Goal: Task Accomplishment & Management: Use online tool/utility

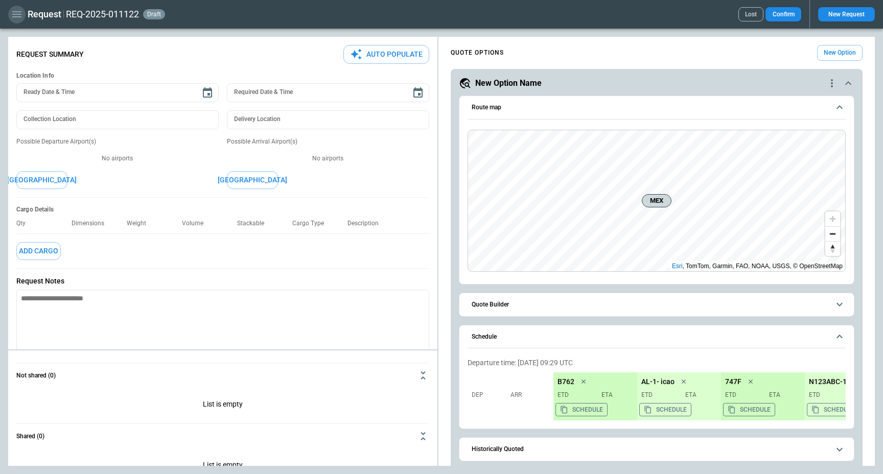
click at [14, 11] on icon "button" at bounding box center [17, 14] width 12 height 12
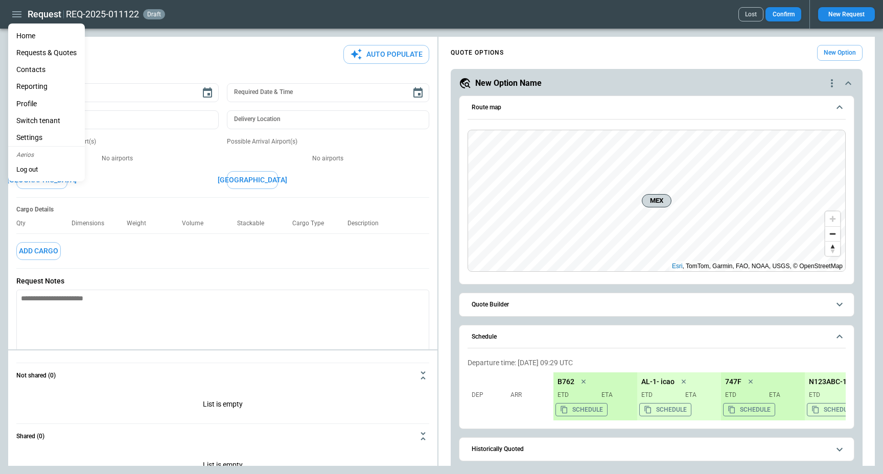
click at [29, 34] on li "Home" at bounding box center [46, 36] width 77 height 17
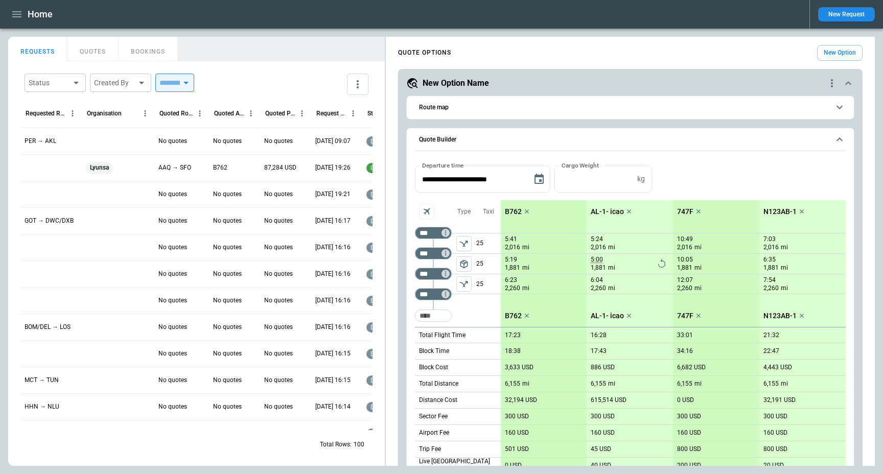
click at [659, 84] on div "New Option Name" at bounding box center [616, 83] width 420 height 12
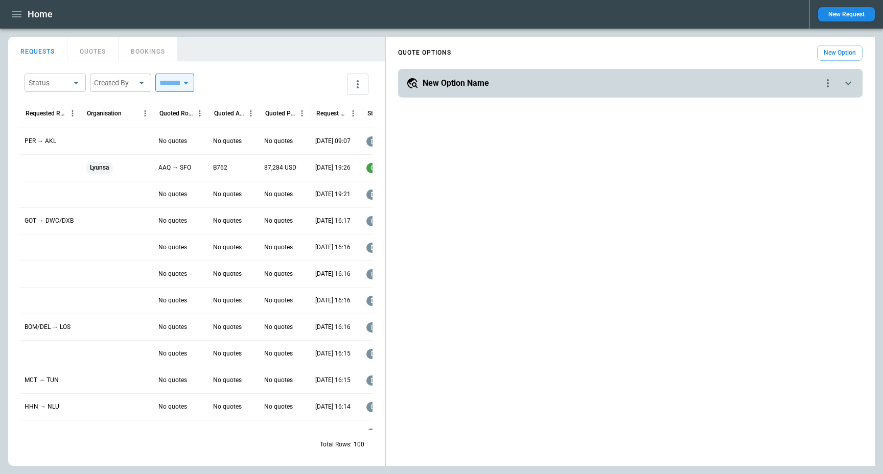
click at [647, 60] on div "QUOTE OPTIONS New Option" at bounding box center [630, 53] width 465 height 16
click at [100, 63] on div "Status ​ Created By ​ ​ Requested Route Organisation Quoted Route Quoted Aircra…" at bounding box center [196, 263] width 377 height 405
click at [101, 59] on button "QUOTES" at bounding box center [92, 49] width 51 height 25
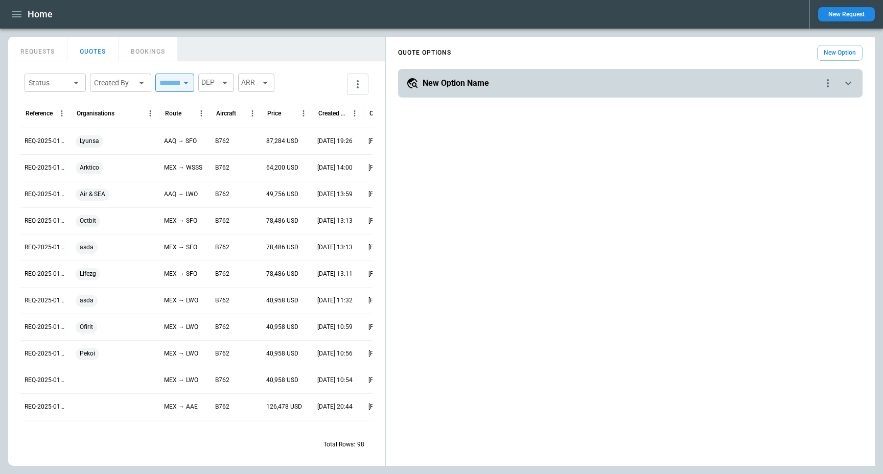
click at [511, 86] on div "New Option Name" at bounding box center [614, 83] width 416 height 12
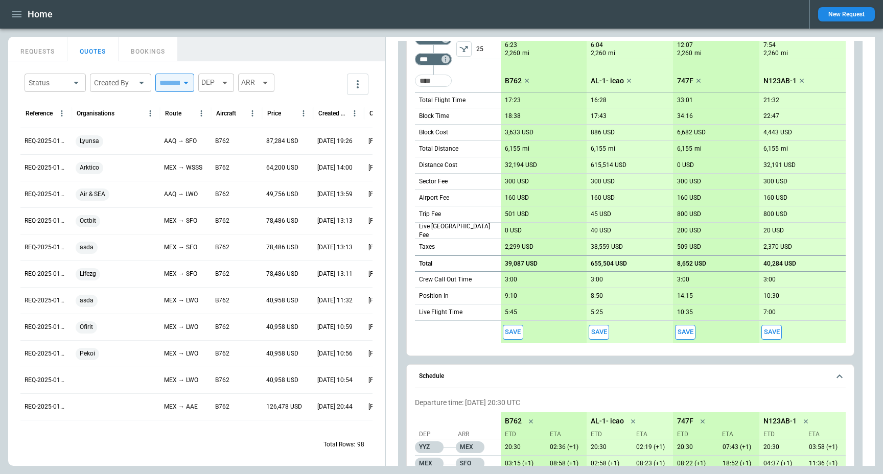
scroll to position [332, 0]
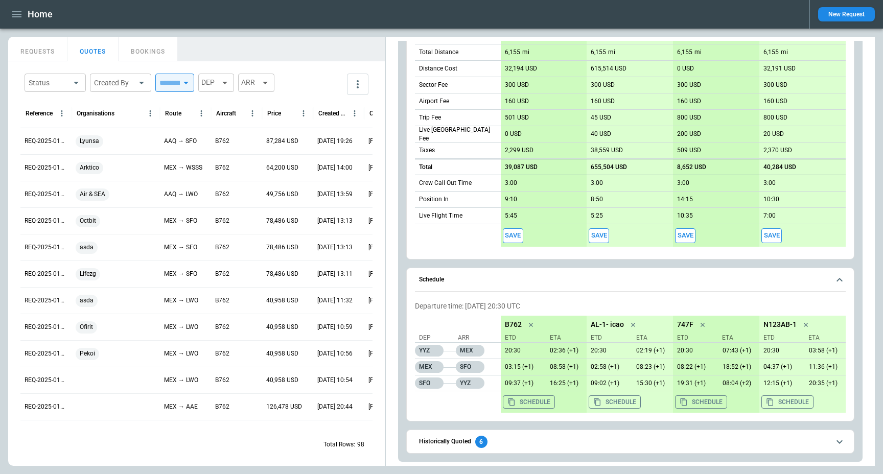
click at [511, 286] on button "Schedule" at bounding box center [630, 280] width 431 height 24
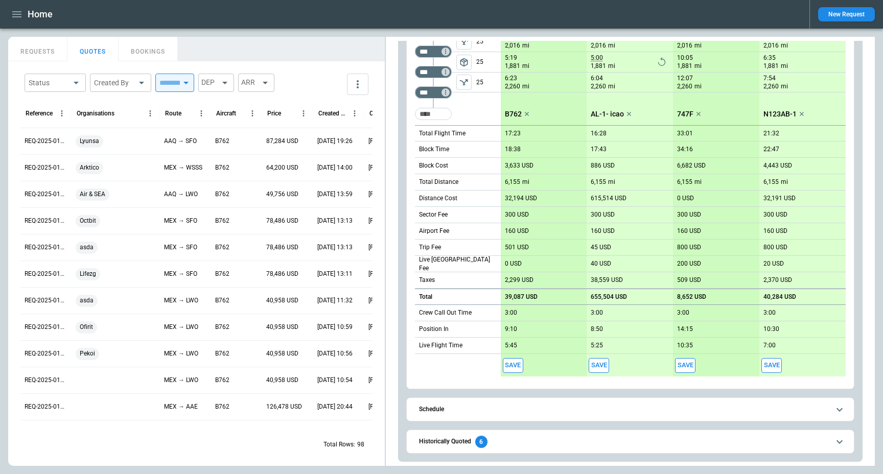
scroll to position [202, 0]
click at [503, 440] on span "Historically Quoted 6" at bounding box center [624, 442] width 411 height 12
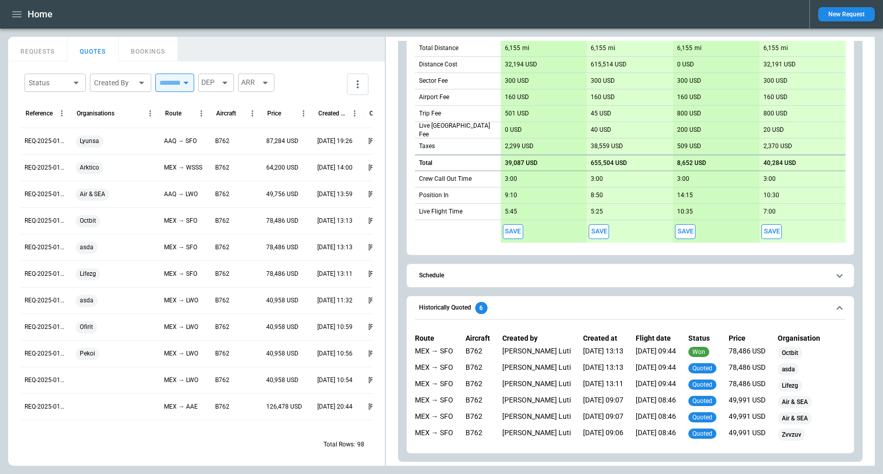
scroll to position [0, 0]
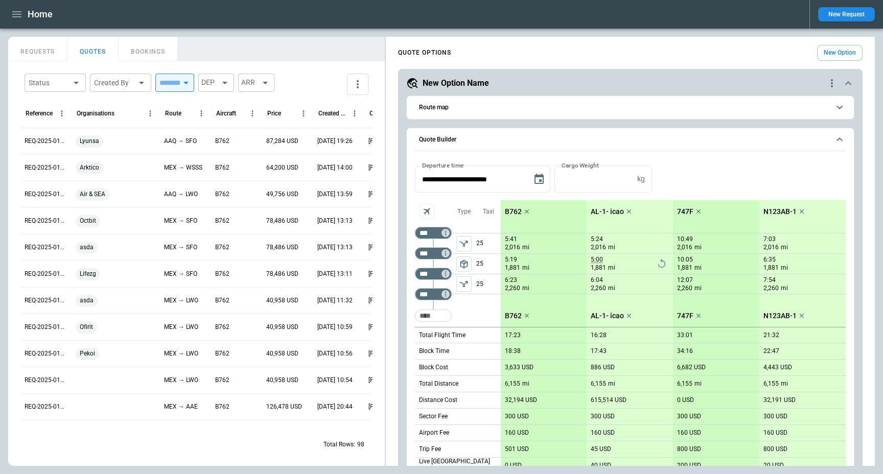
click at [793, 108] on span "Route map" at bounding box center [624, 107] width 411 height 7
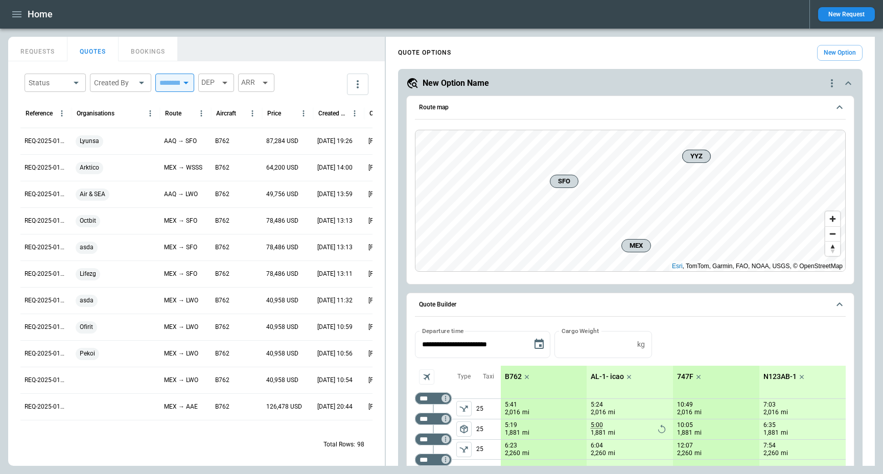
click at [792, 111] on button "Route map" at bounding box center [630, 108] width 431 height 24
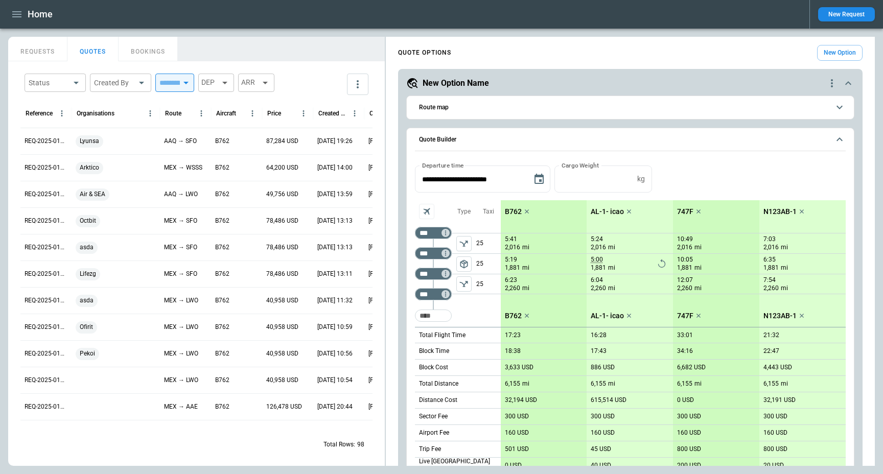
click at [756, 145] on button "Quote Builder" at bounding box center [630, 140] width 431 height 24
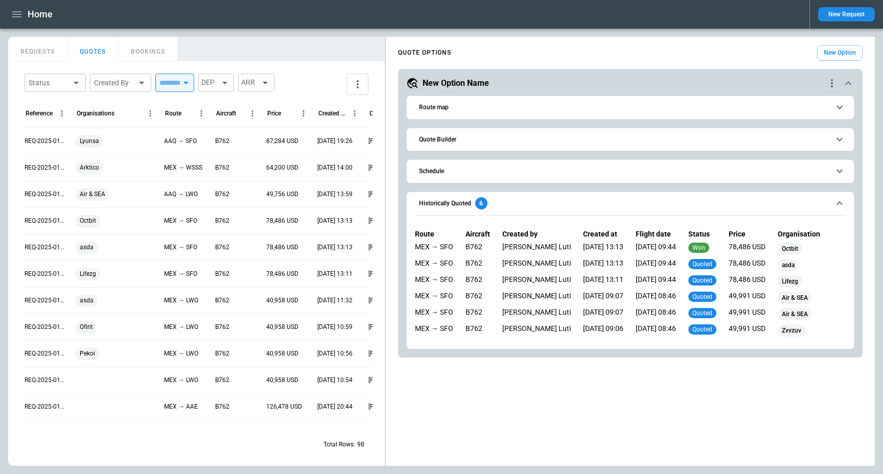
click at [732, 199] on span "Historically Quoted 6" at bounding box center [624, 203] width 411 height 12
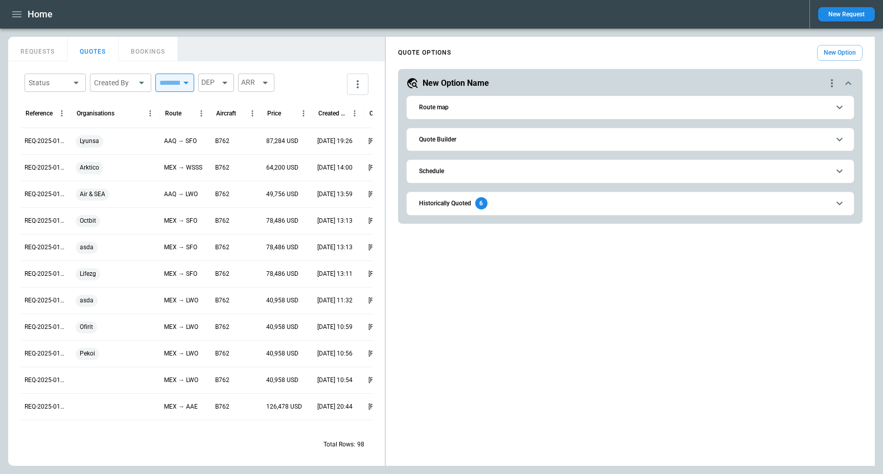
click at [840, 51] on button "New Option" at bounding box center [841, 53] width 46 height 16
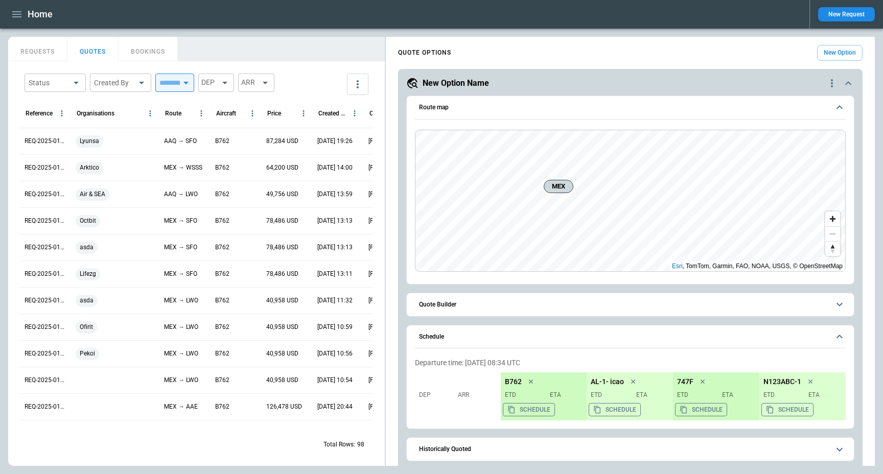
click at [556, 310] on button "Quote Builder" at bounding box center [630, 304] width 431 height 23
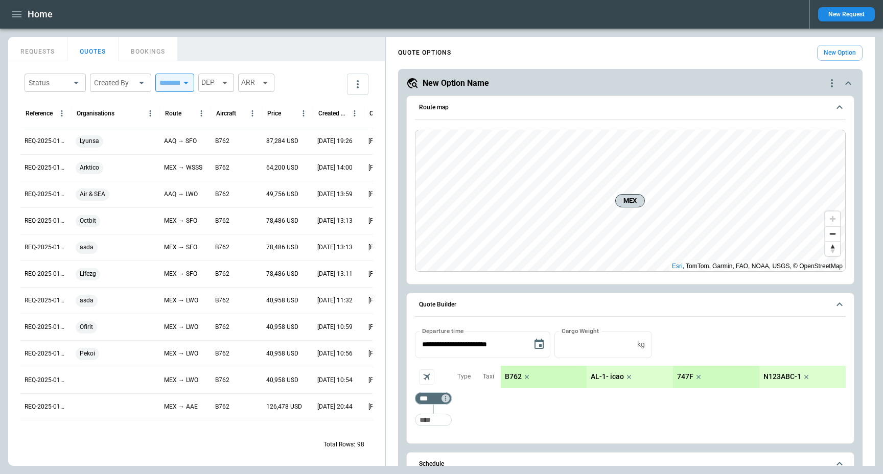
click at [556, 310] on button "Quote Builder" at bounding box center [630, 305] width 431 height 24
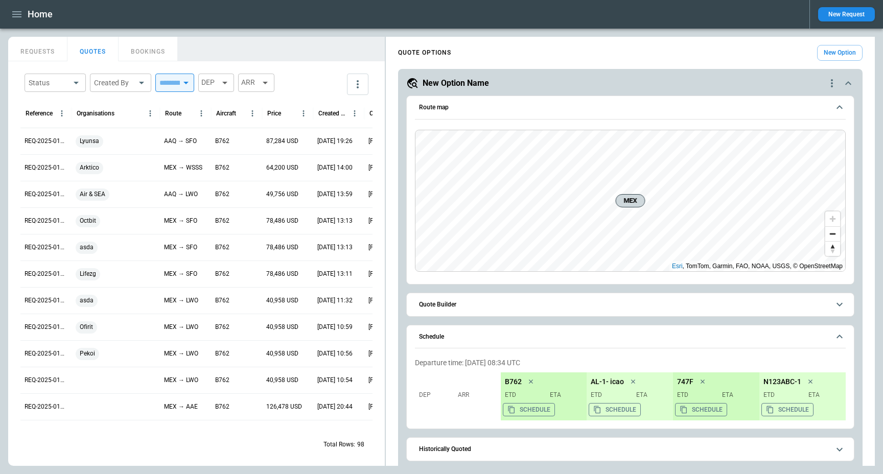
click at [551, 332] on button "Schedule" at bounding box center [630, 338] width 431 height 24
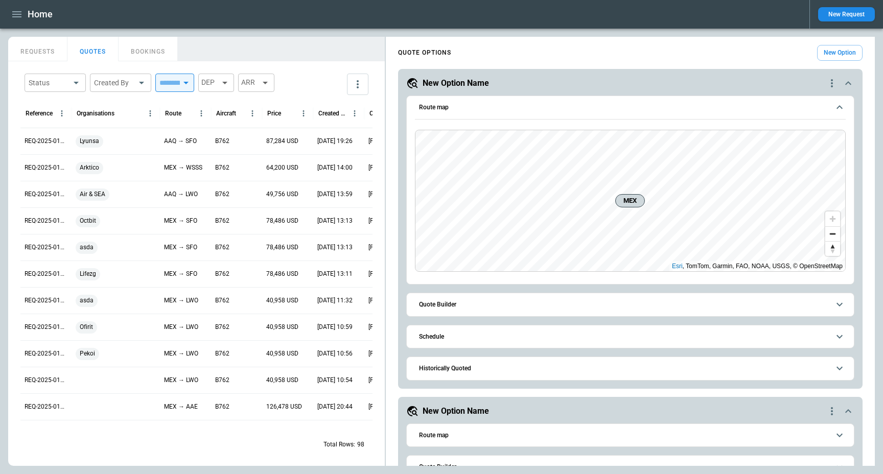
click at [532, 303] on span "Quote Builder" at bounding box center [624, 305] width 411 height 7
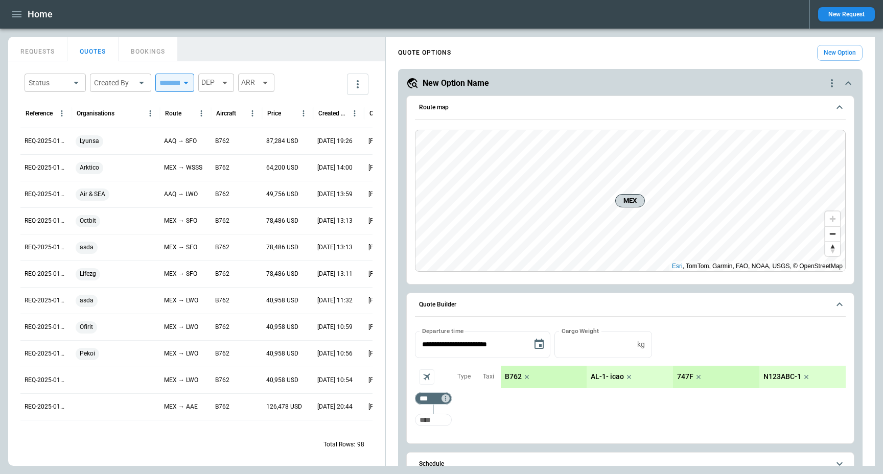
click at [432, 422] on input "Too short" at bounding box center [433, 420] width 33 height 18
type input "***"
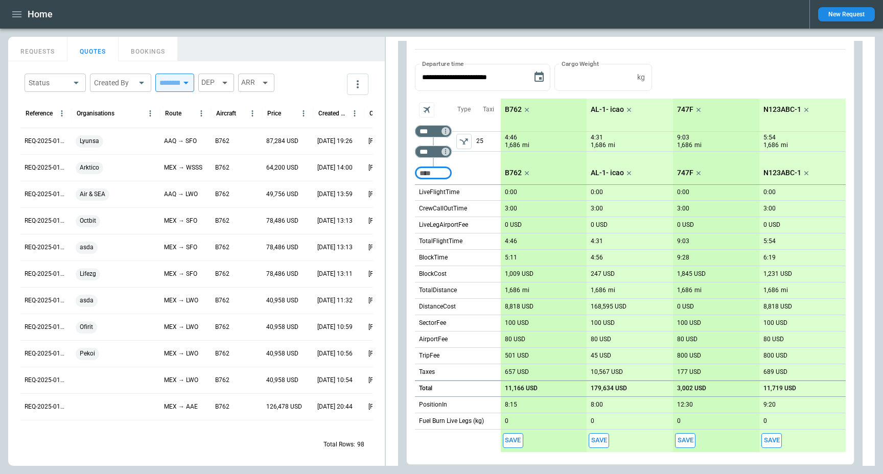
scroll to position [238, 0]
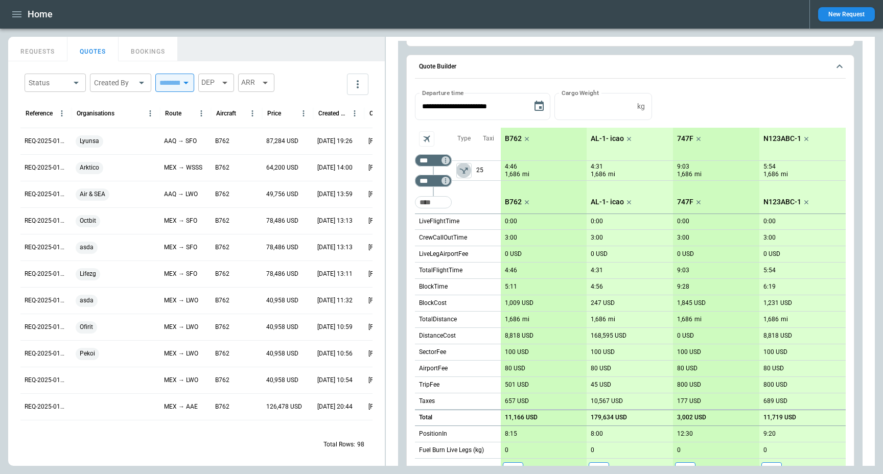
click at [465, 175] on icon "left aligned" at bounding box center [464, 171] width 10 height 10
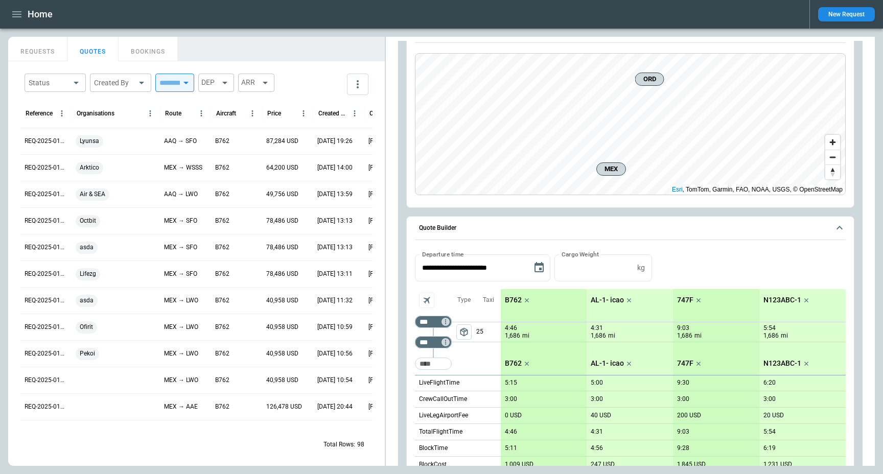
scroll to position [0, 0]
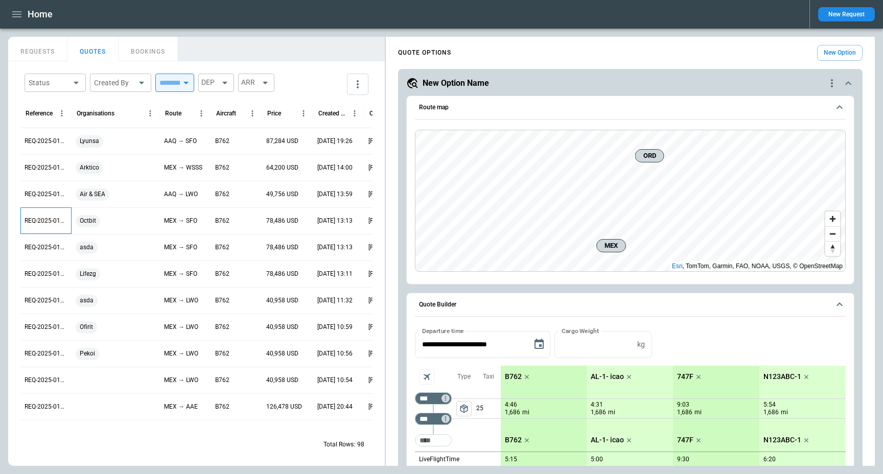
click at [61, 223] on p "REQ-2025-011132" at bounding box center [46, 221] width 43 height 9
